Goal: Task Accomplishment & Management: Use online tool/utility

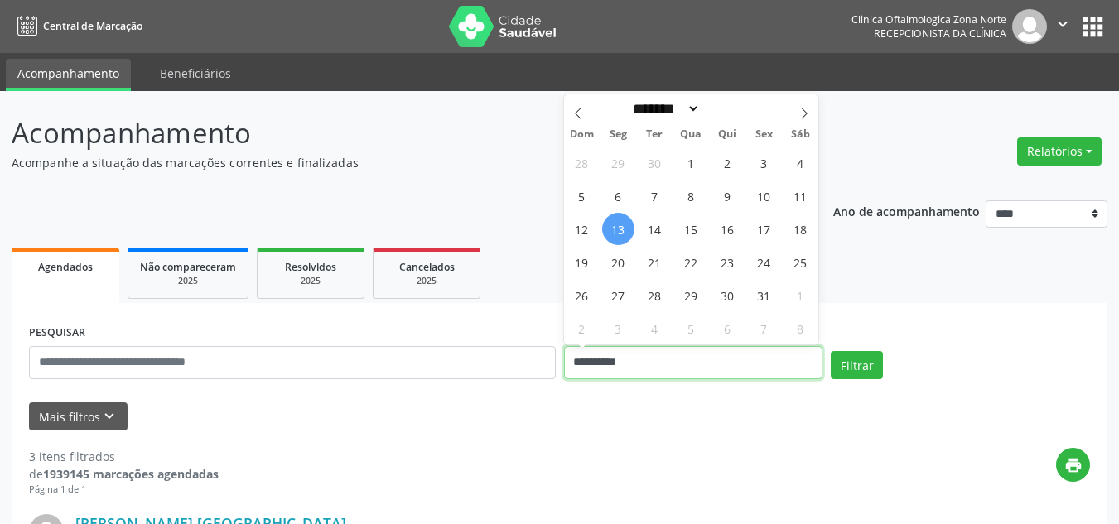
click at [742, 360] on input "**********" at bounding box center [693, 362] width 259 height 33
click at [617, 225] on span "13" at bounding box center [618, 229] width 32 height 32
type input "**********"
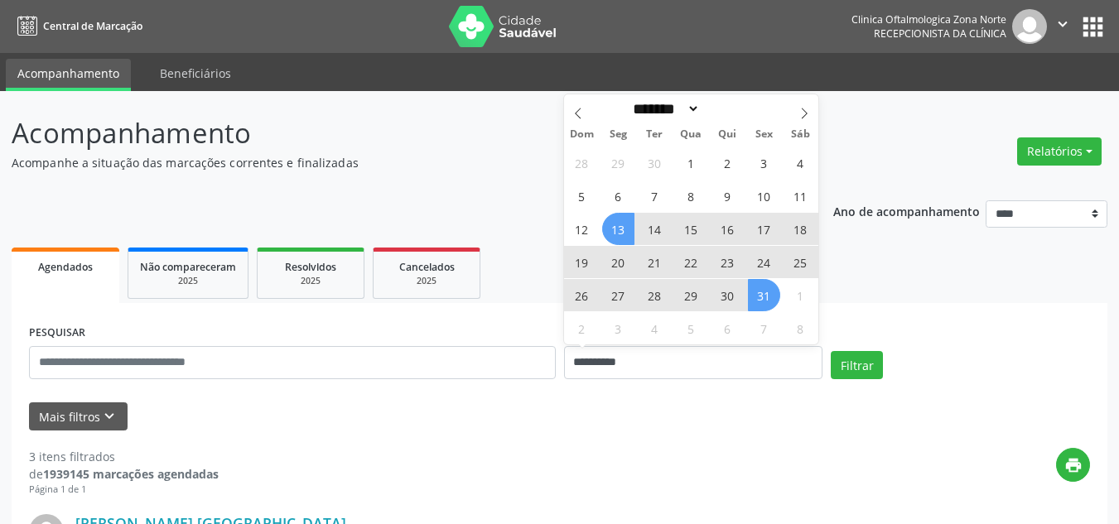
click at [767, 302] on span "31" at bounding box center [764, 295] width 32 height 32
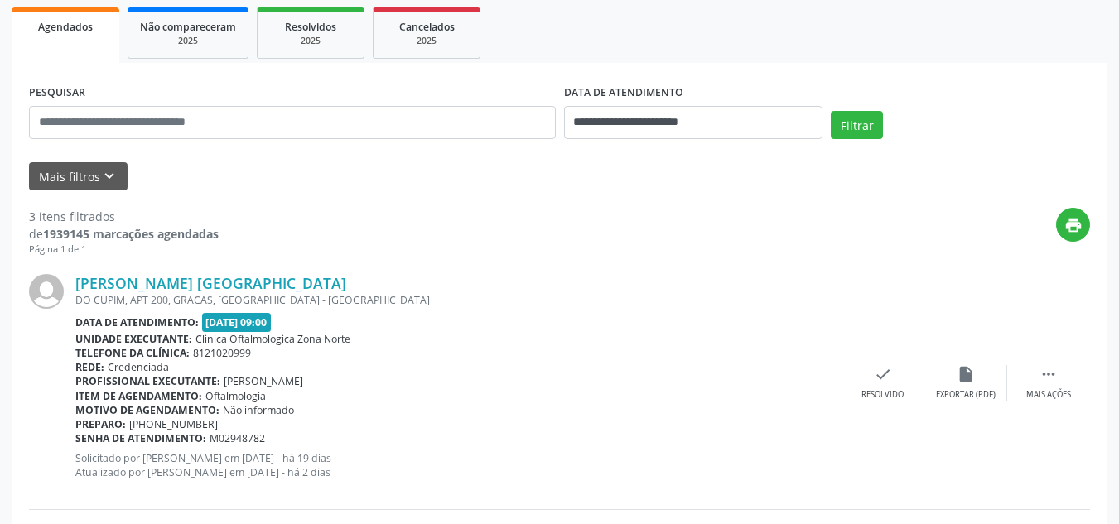
scroll to position [249, 0]
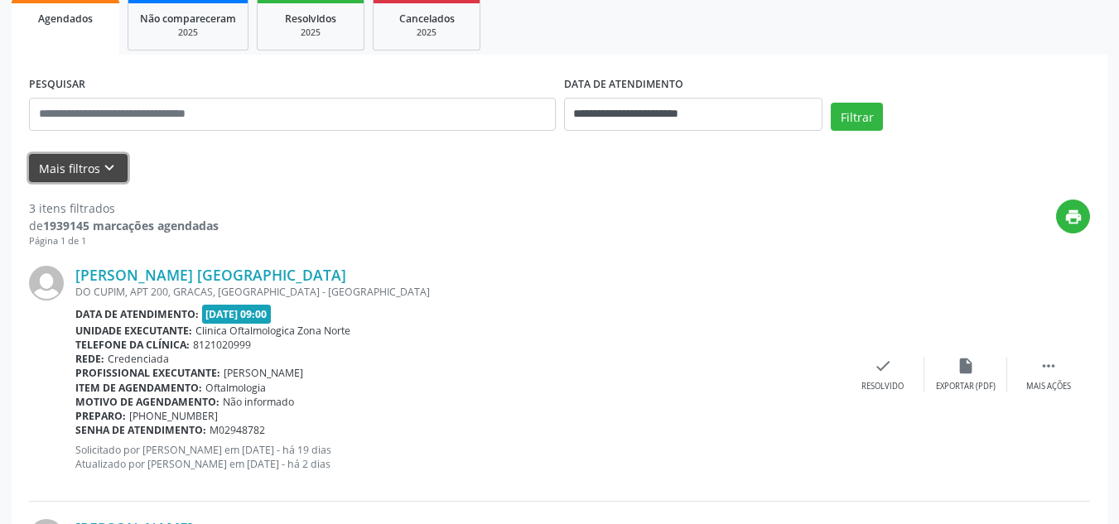
click at [69, 159] on button "Mais filtros keyboard_arrow_down" at bounding box center [78, 168] width 99 height 29
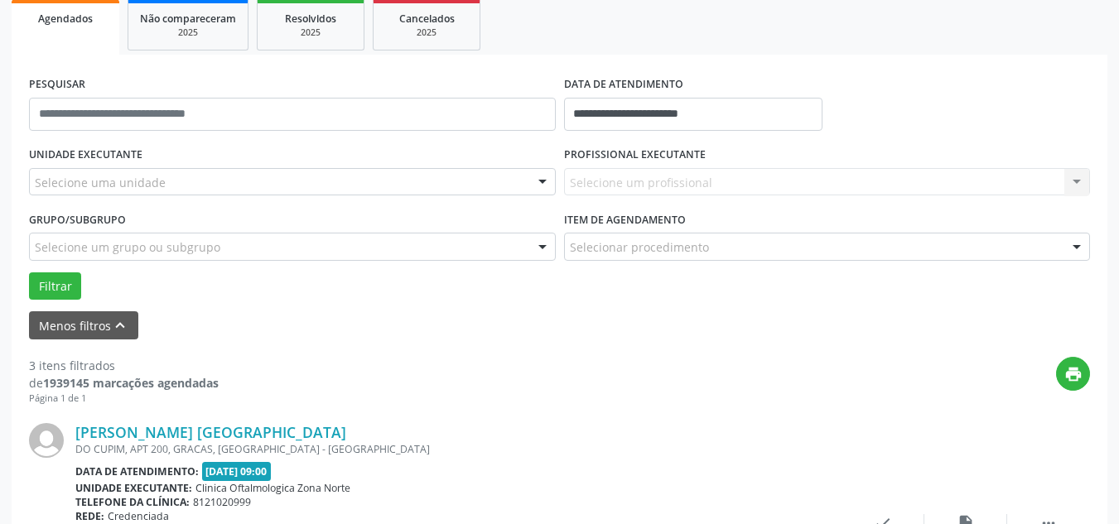
drag, startPoint x: 143, startPoint y: 201, endPoint x: 176, endPoint y: 190, distance: 34.3
click at [147, 201] on div "UNIDADE EXECUTANTE Selecione uma unidade Todos as unidades Clinica Oftalmologic…" at bounding box center [292, 175] width 535 height 65
click at [177, 189] on div "Selecione uma unidade" at bounding box center [292, 182] width 527 height 28
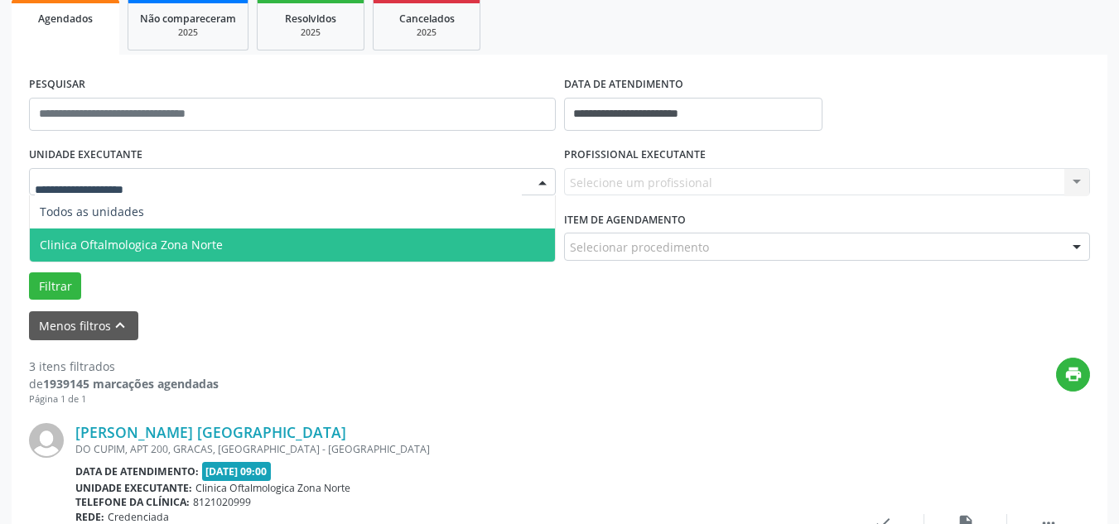
click at [172, 237] on span "Clinica Oftalmologica Zona Norte" at bounding box center [131, 245] width 183 height 16
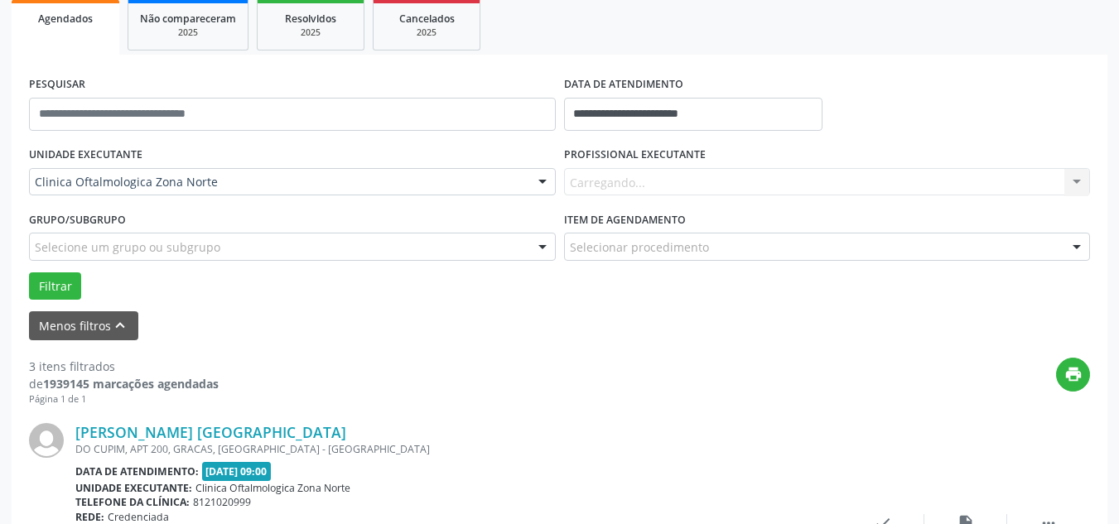
click at [627, 181] on div "Carregando... Nenhum resultado encontrado para: " " Não há nenhuma opção para s…" at bounding box center [827, 182] width 527 height 28
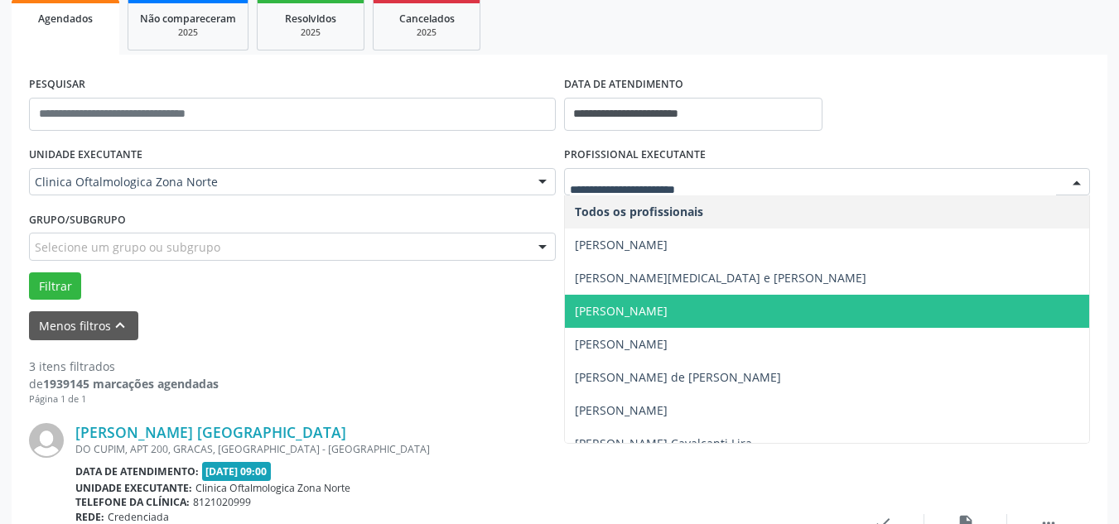
click at [628, 317] on span "[PERSON_NAME]" at bounding box center [621, 311] width 93 height 16
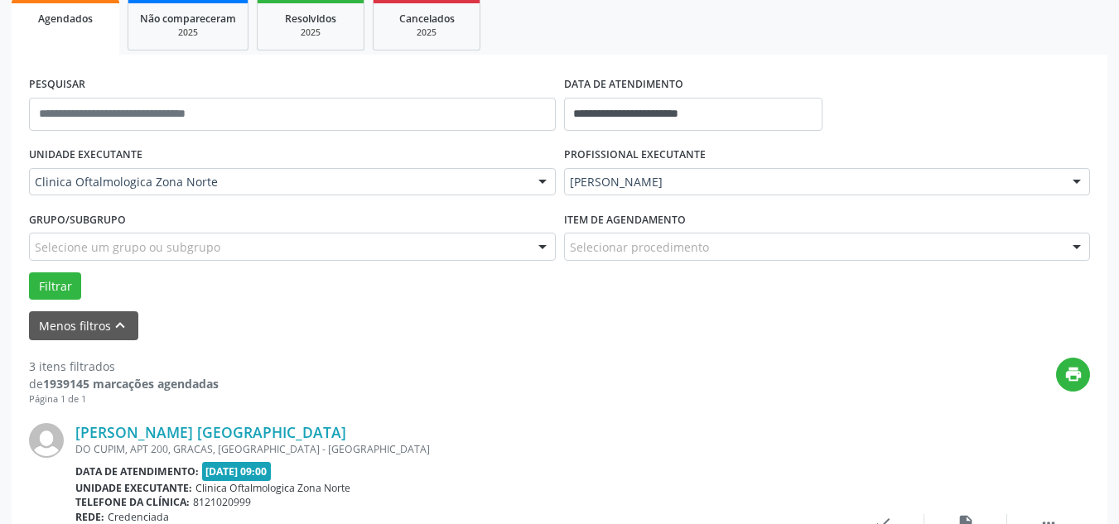
click at [157, 228] on div "Grupo/Subgrupo Selecione um grupo ou subgrupo Todos os grupos e subgrupos Nenhu…" at bounding box center [292, 233] width 527 height 53
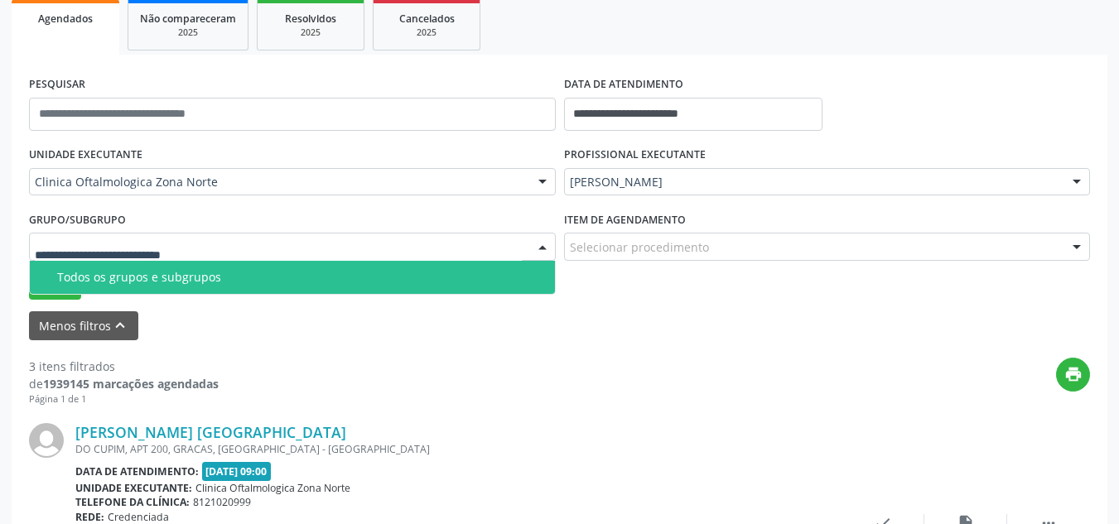
click at [166, 275] on div "Todos os grupos e subgrupos" at bounding box center [301, 277] width 488 height 13
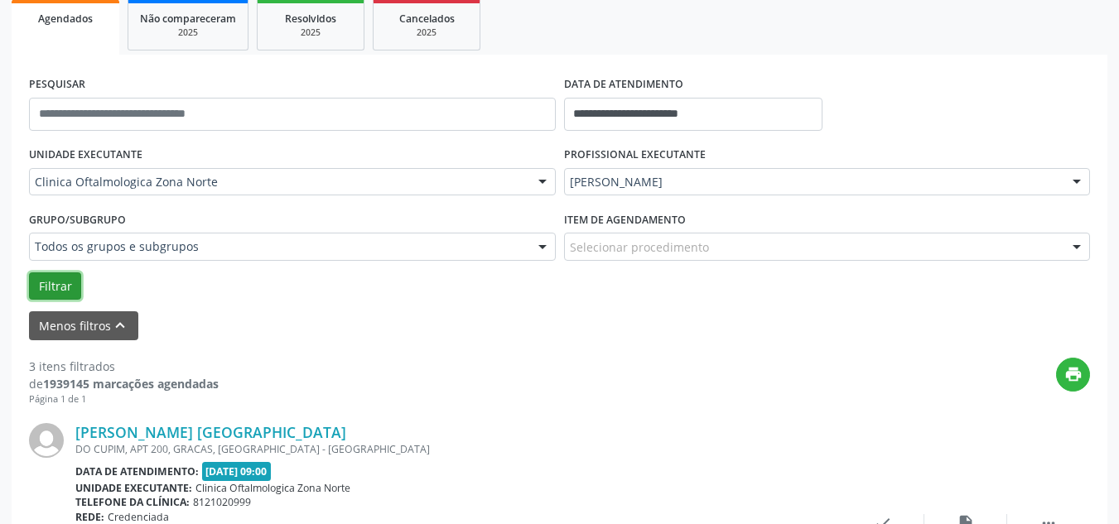
click at [49, 286] on button "Filtrar" at bounding box center [55, 287] width 52 height 28
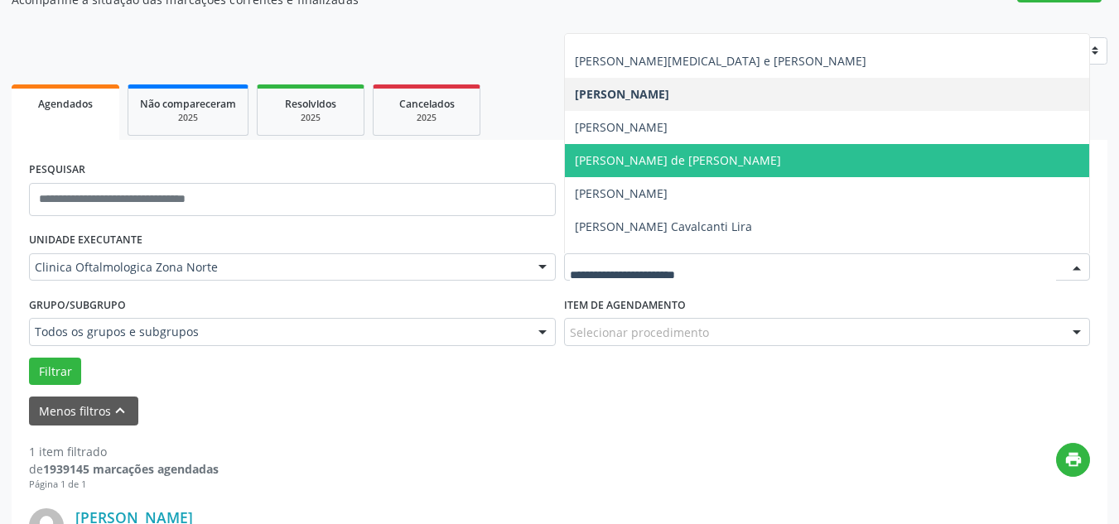
scroll to position [83, 0]
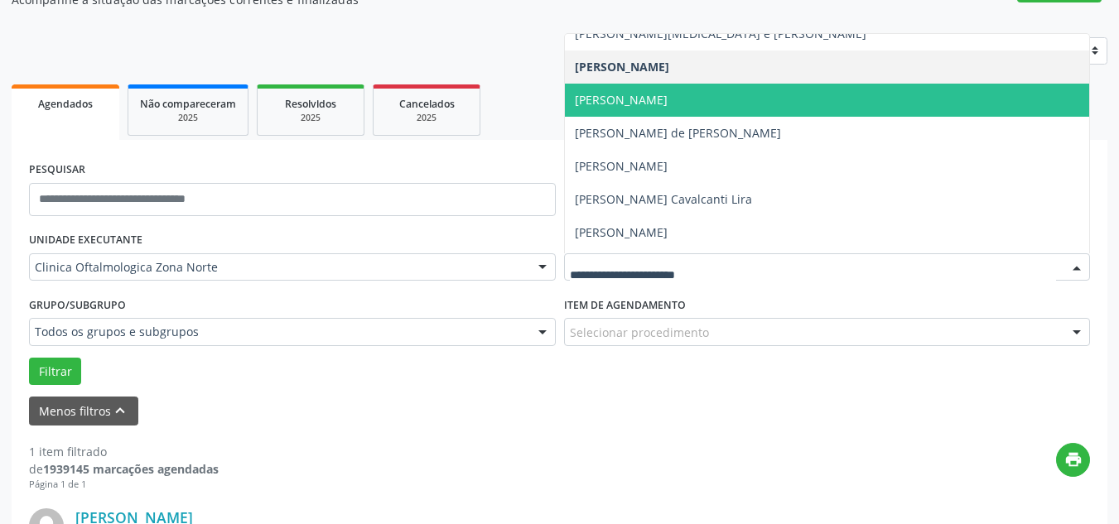
click at [668, 98] on span "[PERSON_NAME]" at bounding box center [621, 100] width 93 height 16
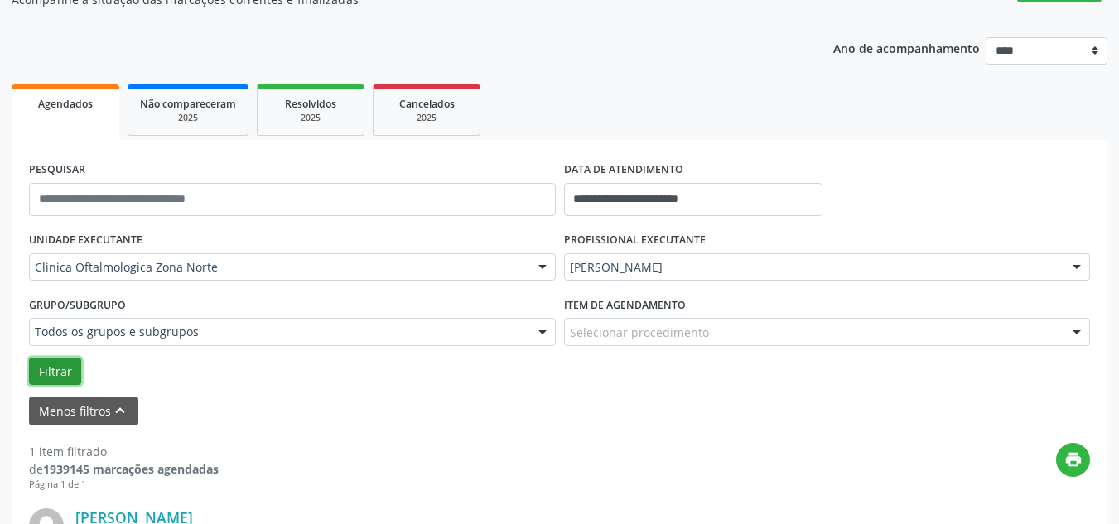
click at [44, 375] on button "Filtrar" at bounding box center [55, 372] width 52 height 28
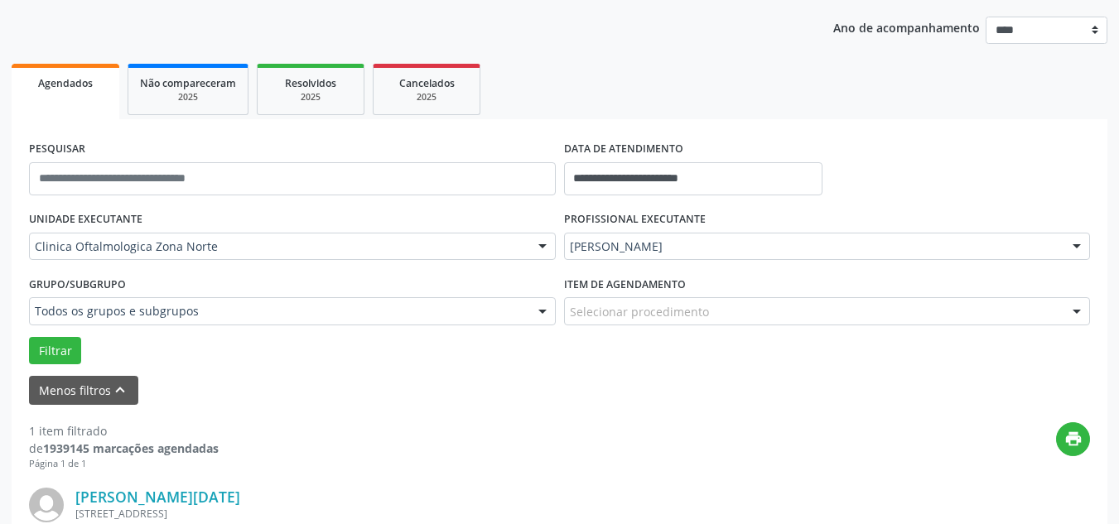
scroll to position [149, 0]
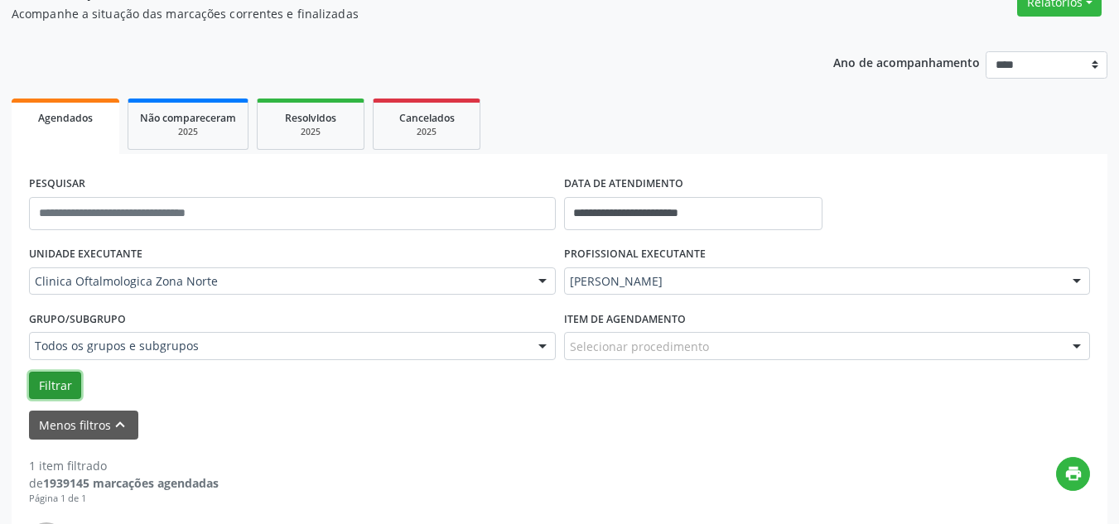
click at [64, 384] on button "Filtrar" at bounding box center [55, 386] width 52 height 28
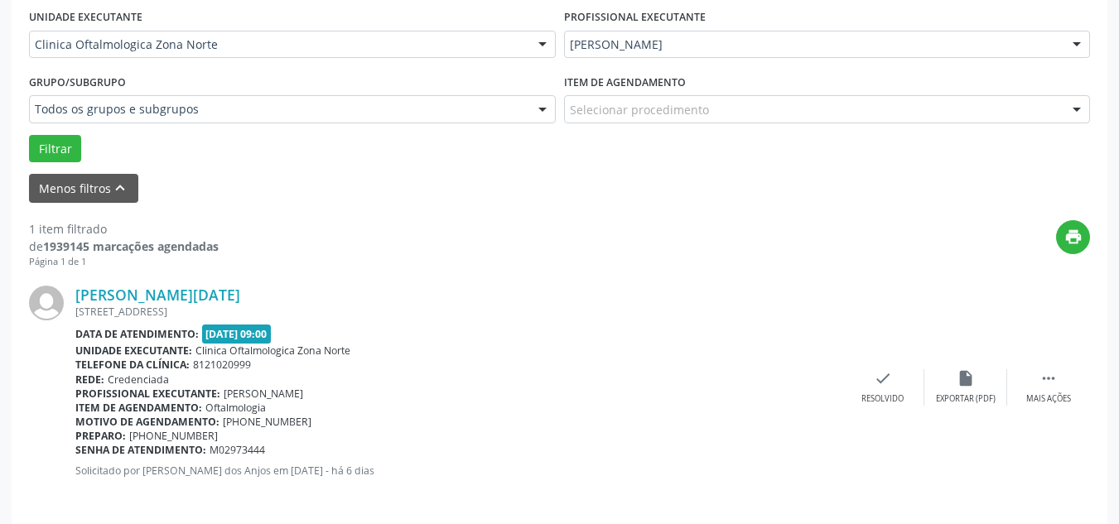
scroll to position [398, 0]
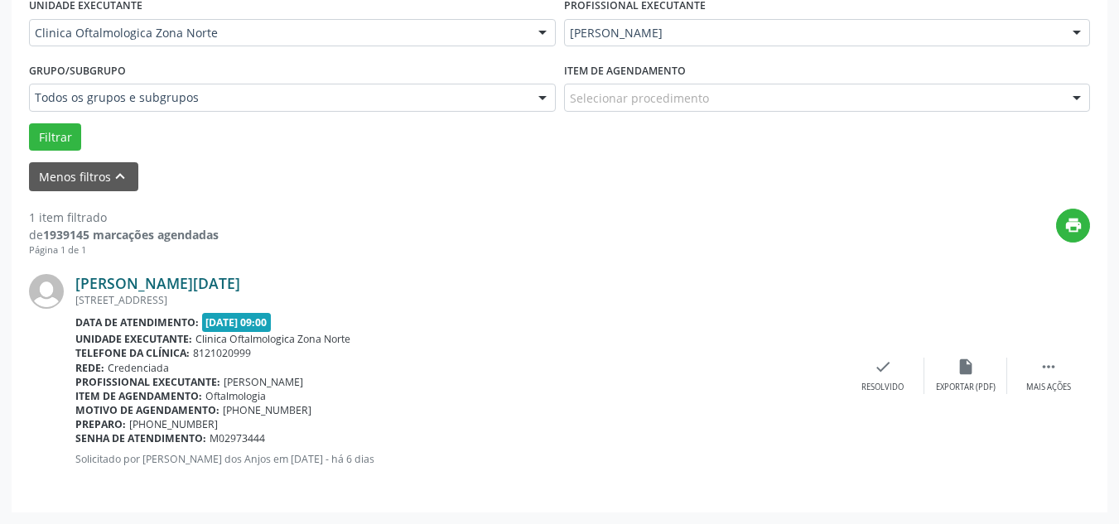
drag, startPoint x: 290, startPoint y: 280, endPoint x: 77, endPoint y: 285, distance: 213.0
click at [76, 285] on div "[PERSON_NAME][DATE]" at bounding box center [458, 283] width 766 height 18
copy link "[PERSON_NAME][DATE]"
click at [231, 291] on link "[PERSON_NAME][DATE]" at bounding box center [157, 283] width 165 height 18
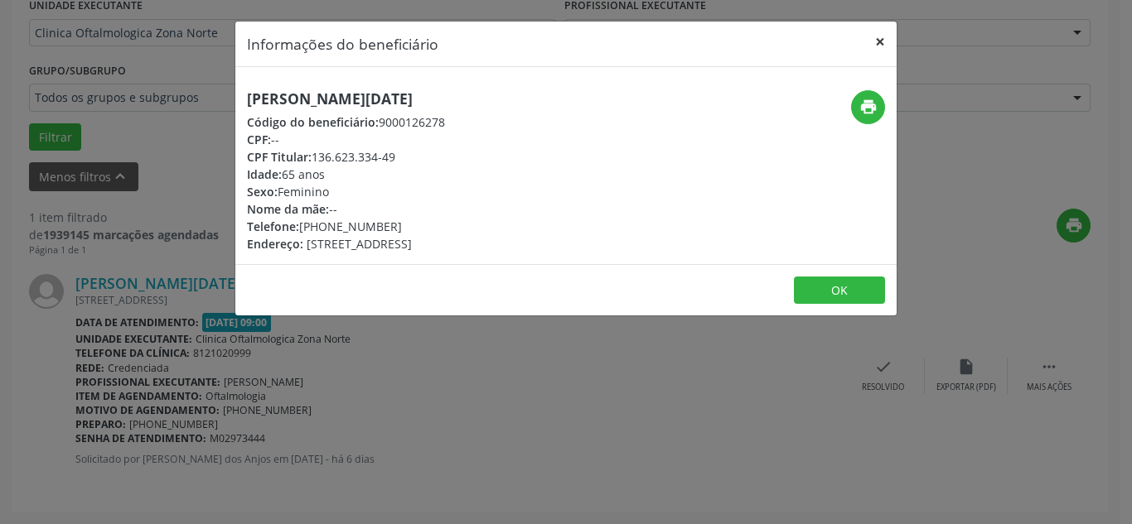
click at [881, 35] on button "×" at bounding box center [879, 42] width 33 height 41
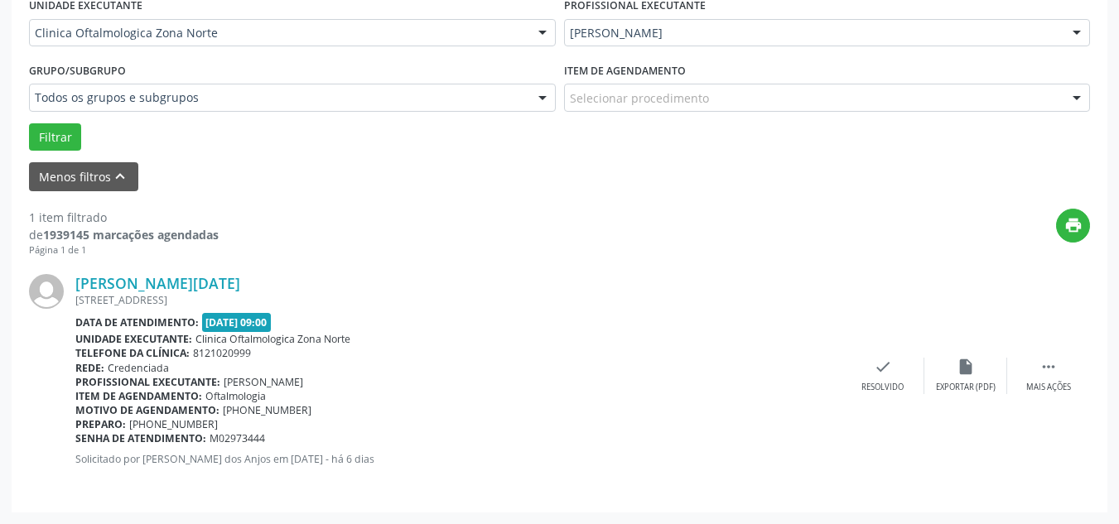
drag, startPoint x: 228, startPoint y: 441, endPoint x: 76, endPoint y: 437, distance: 151.7
click at [76, 437] on div "Senha de atendimento: M02973444" at bounding box center [458, 439] width 766 height 14
copy div "Senha de atendimento: M02973444"
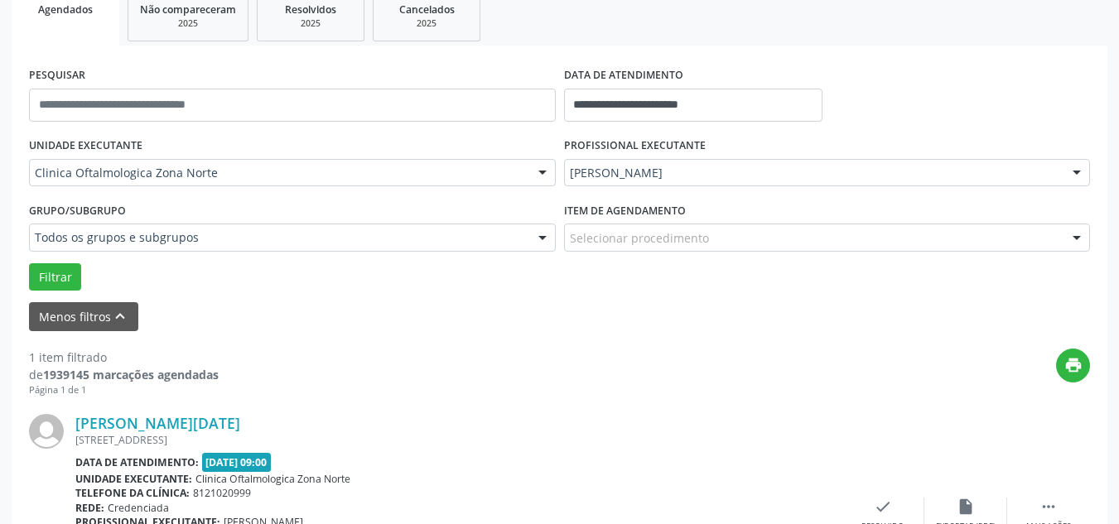
scroll to position [0, 0]
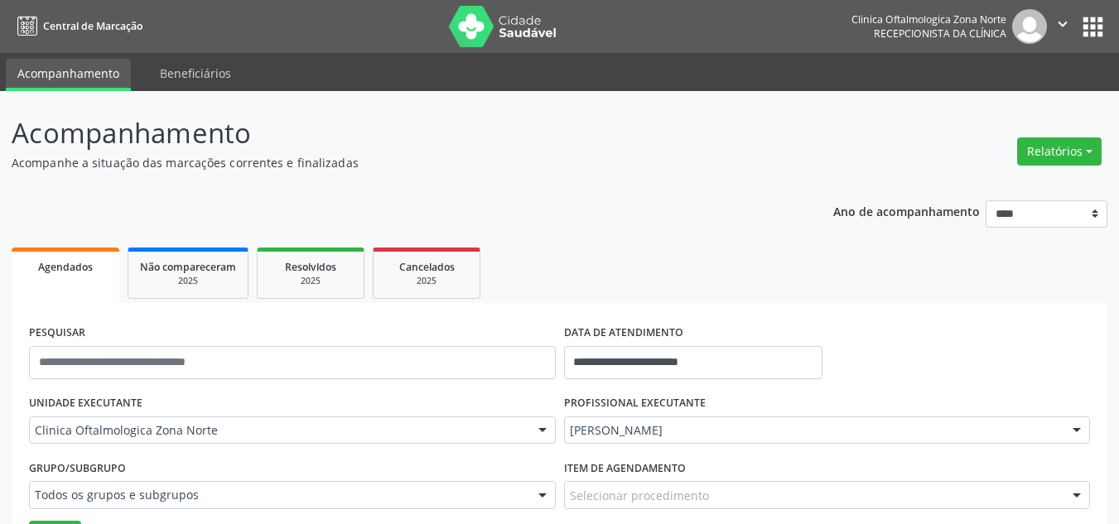
click at [1046, 25] on img at bounding box center [1029, 26] width 35 height 35
click at [1062, 23] on icon "" at bounding box center [1063, 24] width 18 height 18
click at [1015, 108] on link "Sair" at bounding box center [1021, 100] width 114 height 23
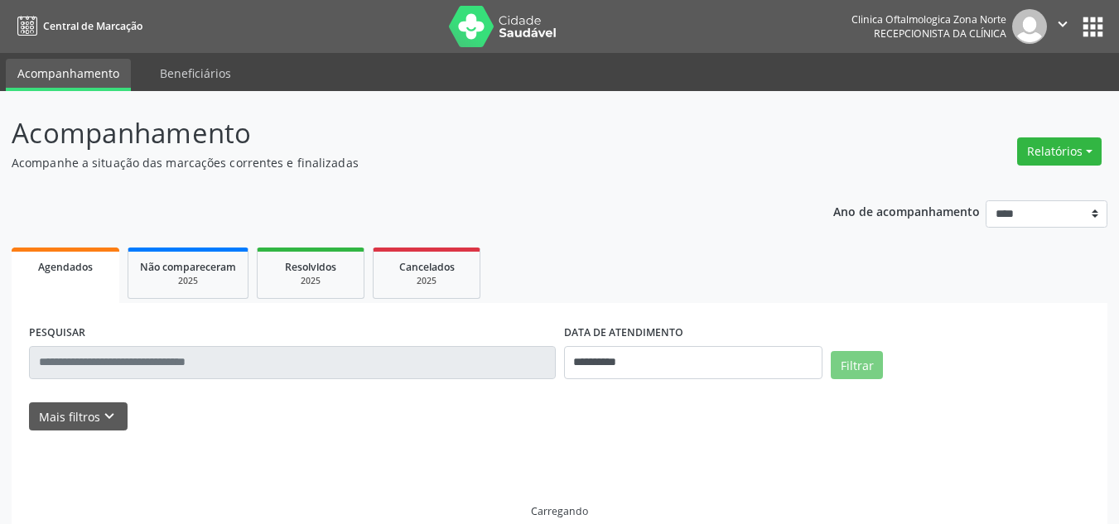
click at [1088, 23] on button "apps" at bounding box center [1093, 26] width 29 height 29
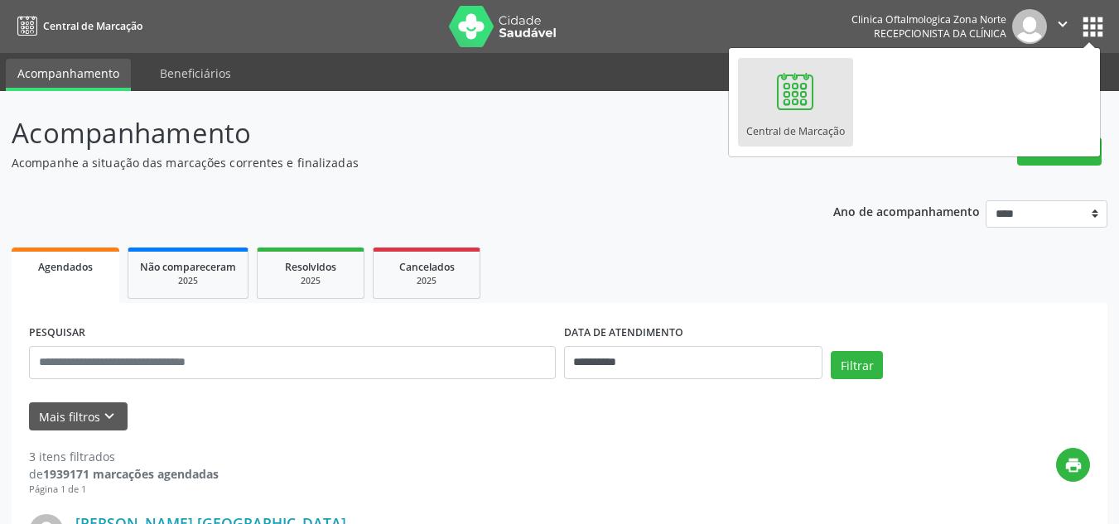
click at [1065, 22] on icon "" at bounding box center [1063, 24] width 18 height 18
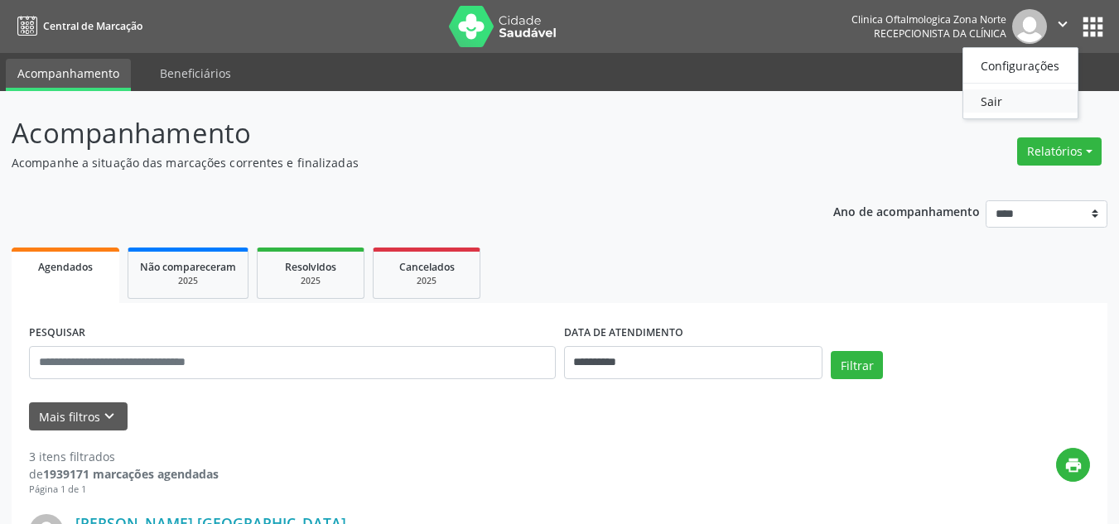
click at [1008, 104] on link "Sair" at bounding box center [1021, 100] width 114 height 23
